Goal: Transaction & Acquisition: Purchase product/service

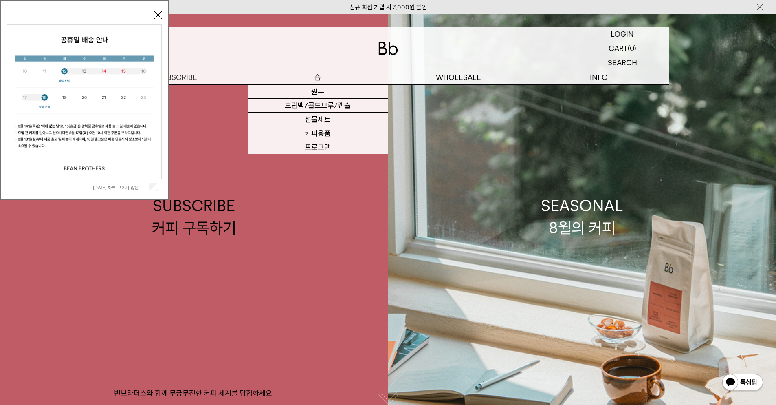
click at [283, 79] on p "숍" at bounding box center [318, 77] width 141 height 14
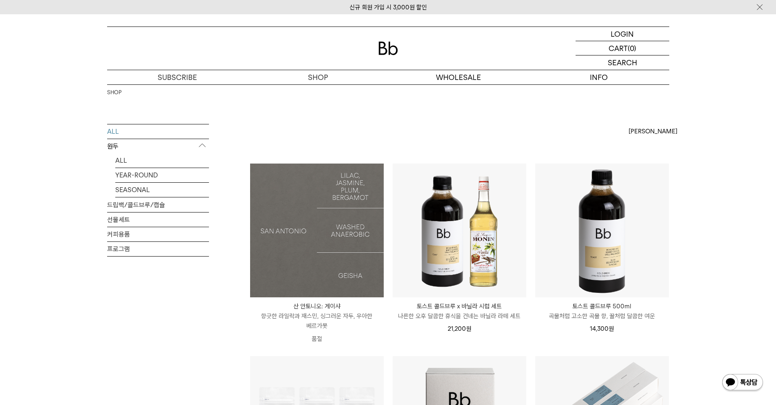
click at [290, 181] on img at bounding box center [317, 230] width 134 height 134
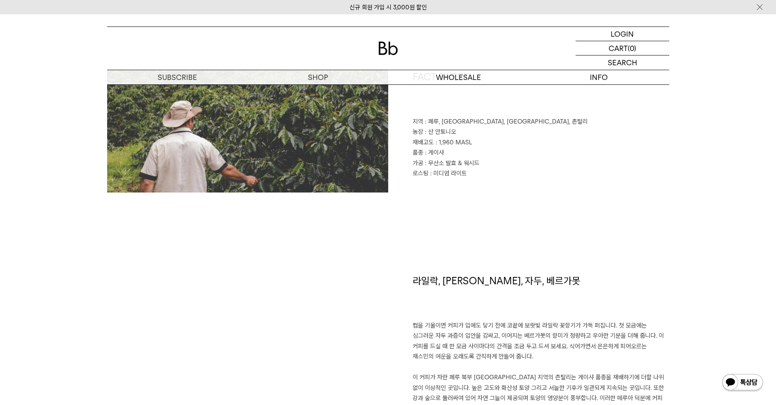
scroll to position [367, 0]
